Goal: Task Accomplishment & Management: Complete application form

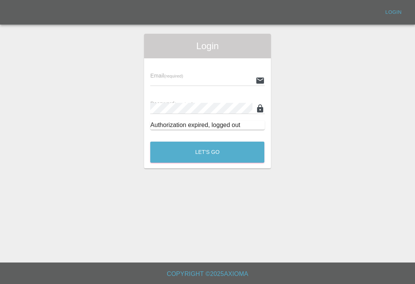
scroll to position [12, 0]
click at [229, 75] on input "text" at bounding box center [201, 80] width 102 height 11
type input "[EMAIL_ADDRESS][DOMAIN_NAME]"
click at [207, 142] on button "Let's Go" at bounding box center [207, 152] width 114 height 21
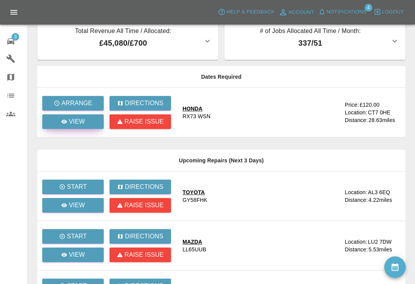
click at [65, 122] on icon at bounding box center [64, 122] width 6 height 6
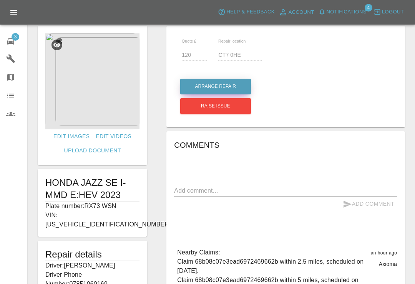
click at [236, 88] on button "Arrange Repair" at bounding box center [215, 87] width 71 height 16
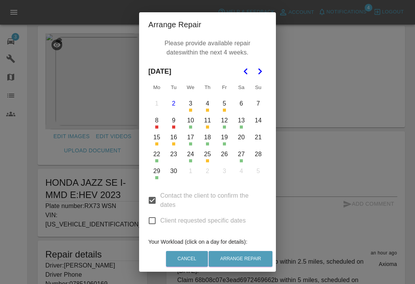
click at [320, 109] on div "Arrange Repair Please provide available repair dates within the next 4 weeks. […" at bounding box center [207, 142] width 415 height 284
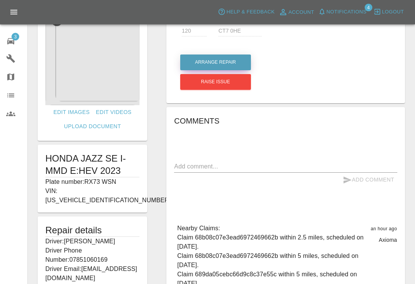
scroll to position [37, 0]
click at [243, 61] on button "Arrange Repair" at bounding box center [215, 62] width 71 height 16
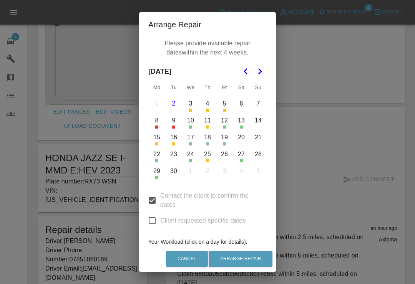
click at [228, 141] on button "19" at bounding box center [224, 137] width 16 height 16
click at [158, 154] on button "22" at bounding box center [157, 154] width 16 height 16
click at [160, 158] on button "22" at bounding box center [157, 154] width 16 height 16
click at [176, 154] on button "23" at bounding box center [174, 154] width 16 height 16
click at [223, 157] on button "26" at bounding box center [224, 154] width 16 height 16
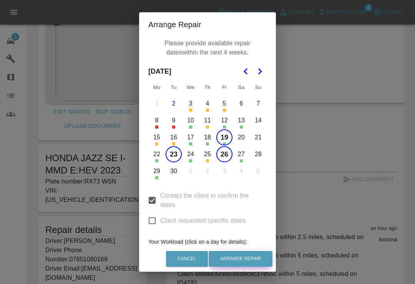
click at [245, 267] on button "Arrange Repair" at bounding box center [241, 259] width 64 height 16
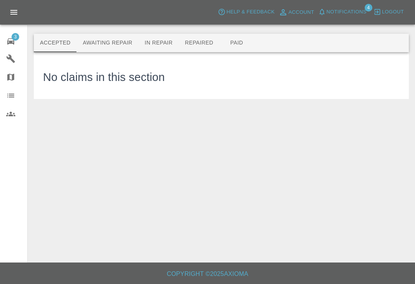
click at [327, 17] on button "Notifications" at bounding box center [342, 12] width 52 height 12
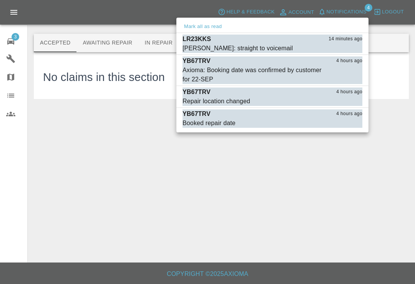
click at [204, 75] on div "Axioma: Booking date was confirmed by customer for 22-SEP" at bounding box center [253, 75] width 141 height 18
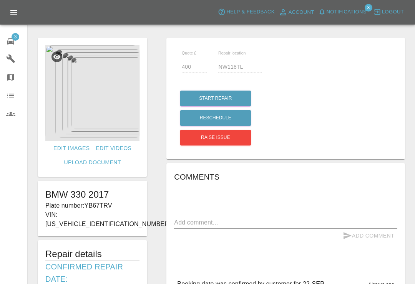
click at [332, 11] on span "Notifications" at bounding box center [347, 12] width 40 height 9
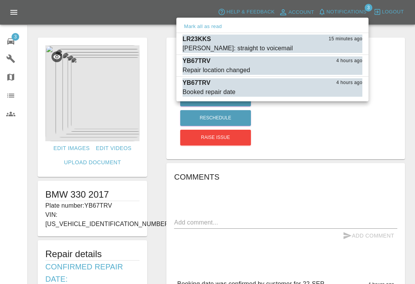
click at [396, 25] on div at bounding box center [207, 142] width 415 height 284
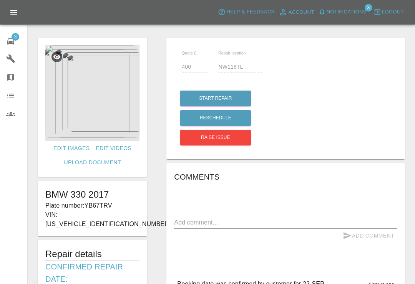
click at [107, 101] on img at bounding box center [92, 93] width 94 height 96
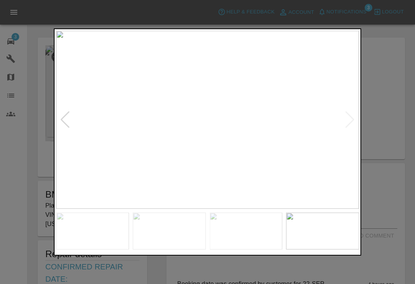
click at [399, 32] on div at bounding box center [207, 142] width 415 height 284
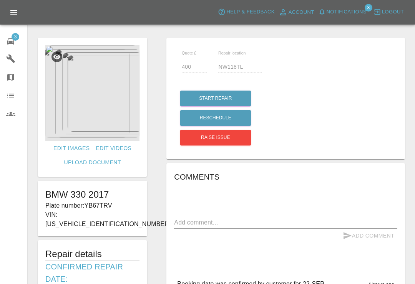
click at [390, 35] on div "Quote £ 400 Repair location NW118TL Start Repair Reschedule Raise issue Comment…" at bounding box center [286, 282] width 258 height 496
click at [325, 12] on icon "button" at bounding box center [322, 12] width 8 height 8
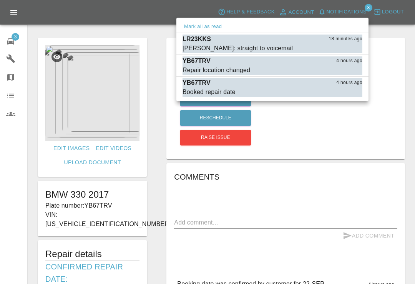
click at [404, 31] on div at bounding box center [207, 142] width 415 height 284
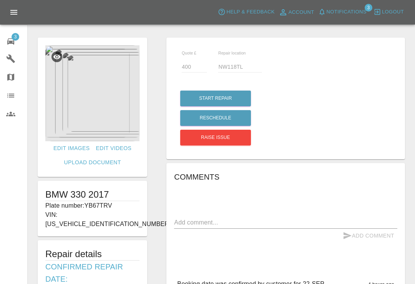
click at [401, 30] on div at bounding box center [221, 21] width 375 height 25
click at [16, 47] on link "3 Repair home" at bounding box center [13, 40] width 27 height 18
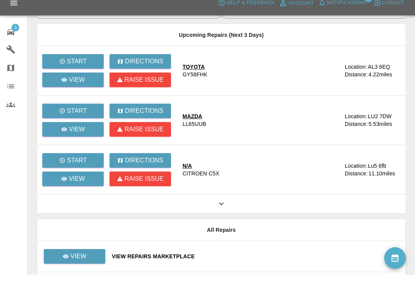
scroll to position [92, 0]
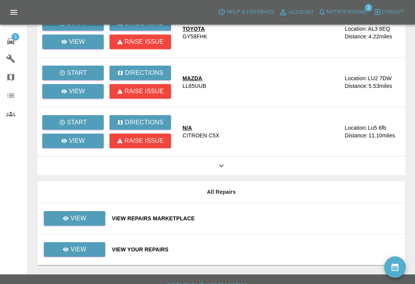
click at [262, 219] on div "View Repairs Marketplace" at bounding box center [255, 219] width 287 height 8
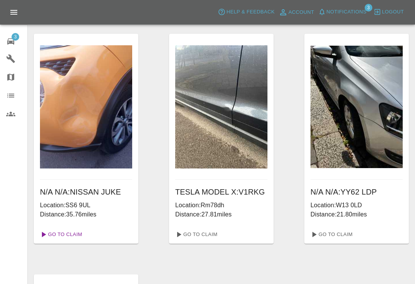
click at [76, 240] on link "Go To Claim" at bounding box center [60, 235] width 47 height 12
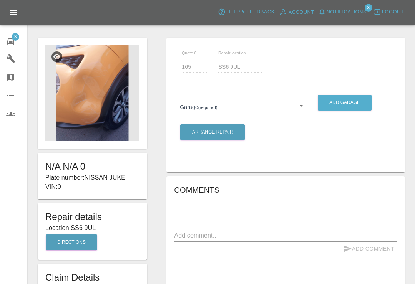
click at [329, 12] on span "Notifications" at bounding box center [347, 12] width 40 height 9
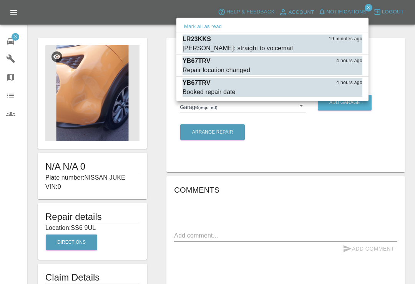
click at [144, 31] on div at bounding box center [207, 142] width 415 height 284
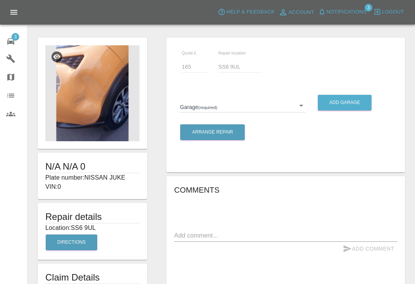
click at [11, 44] on icon at bounding box center [10, 41] width 9 height 9
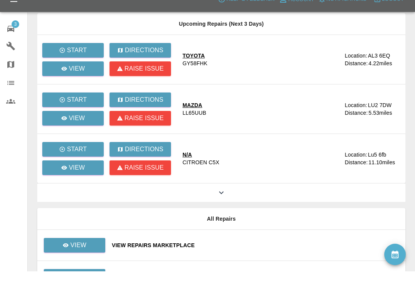
scroll to position [92, 0]
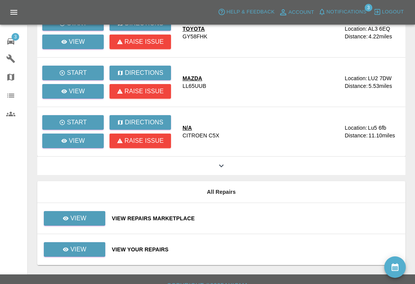
click at [276, 215] on div "View Repairs Marketplace" at bounding box center [255, 219] width 287 height 8
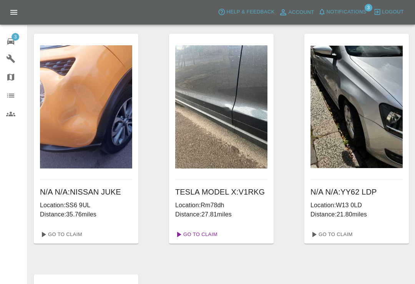
click at [208, 241] on link "Go To Claim" at bounding box center [195, 235] width 47 height 12
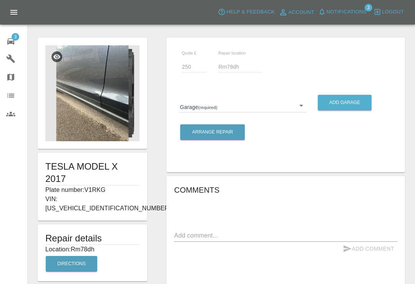
click at [303, 105] on body "Axioma Help & Feedback Account Notifications 3 Logout 3 Repair home Garages Map…" at bounding box center [207, 229] width 415 height 459
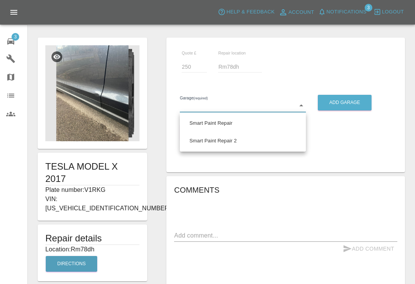
click at [227, 125] on li "Smart Paint Repair" at bounding box center [243, 124] width 122 height 18
type input "679a0979904d91245c525316"
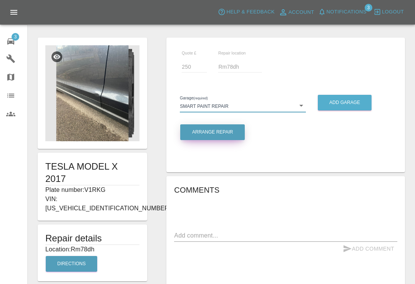
click at [226, 132] on button "Arrange Repair" at bounding box center [212, 132] width 65 height 16
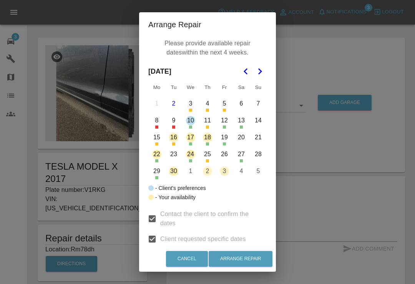
click at [229, 156] on button "26" at bounding box center [224, 154] width 16 height 16
click at [160, 172] on button "29" at bounding box center [157, 171] width 16 height 16
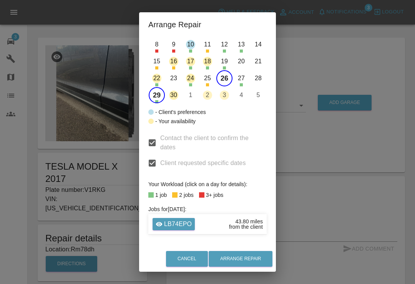
scroll to position [76, 0]
click at [180, 225] on p "LB74EPO" at bounding box center [178, 224] width 28 height 9
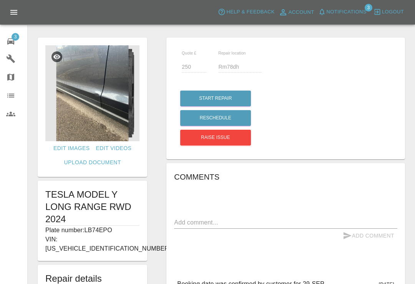
type input "295"
type input "MK42 6AW"
